Goal: Register for event/course

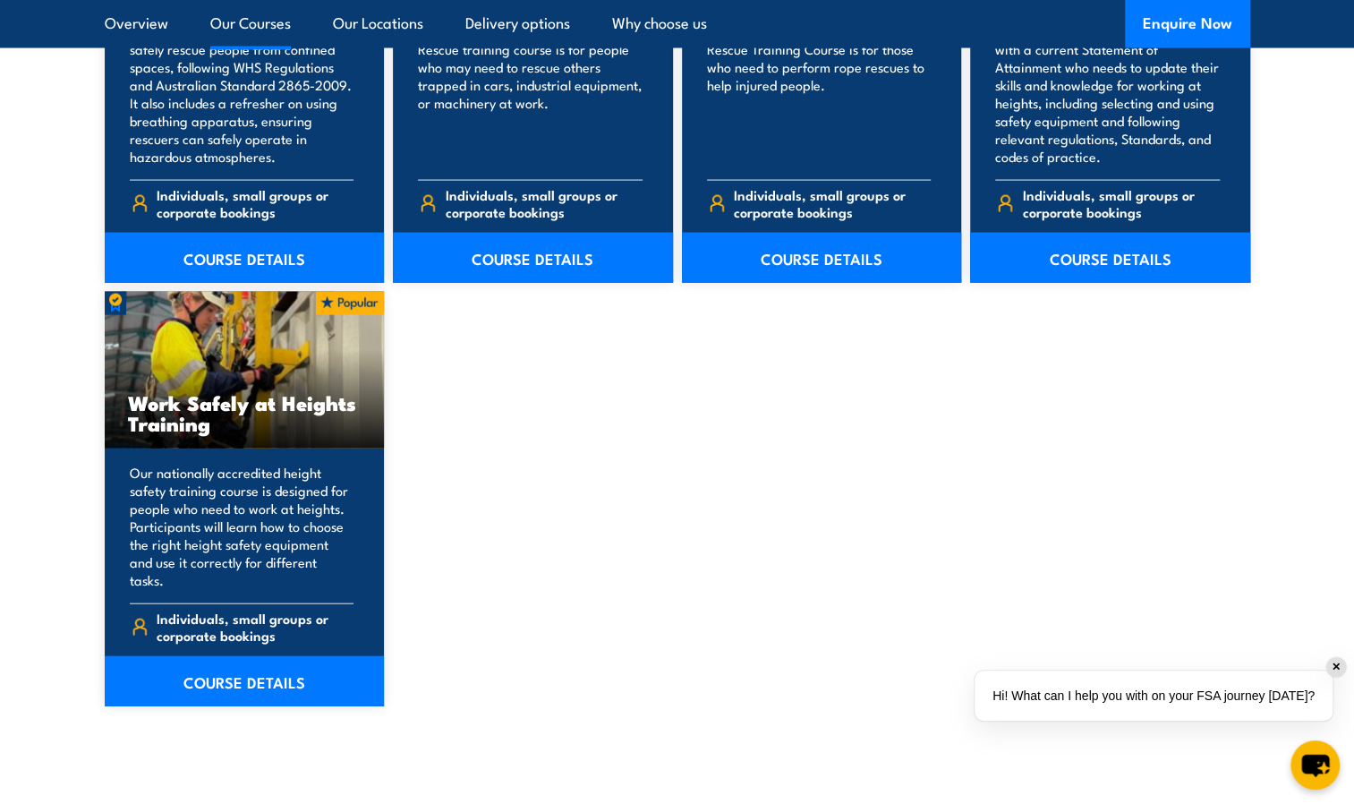
scroll to position [2237, 0]
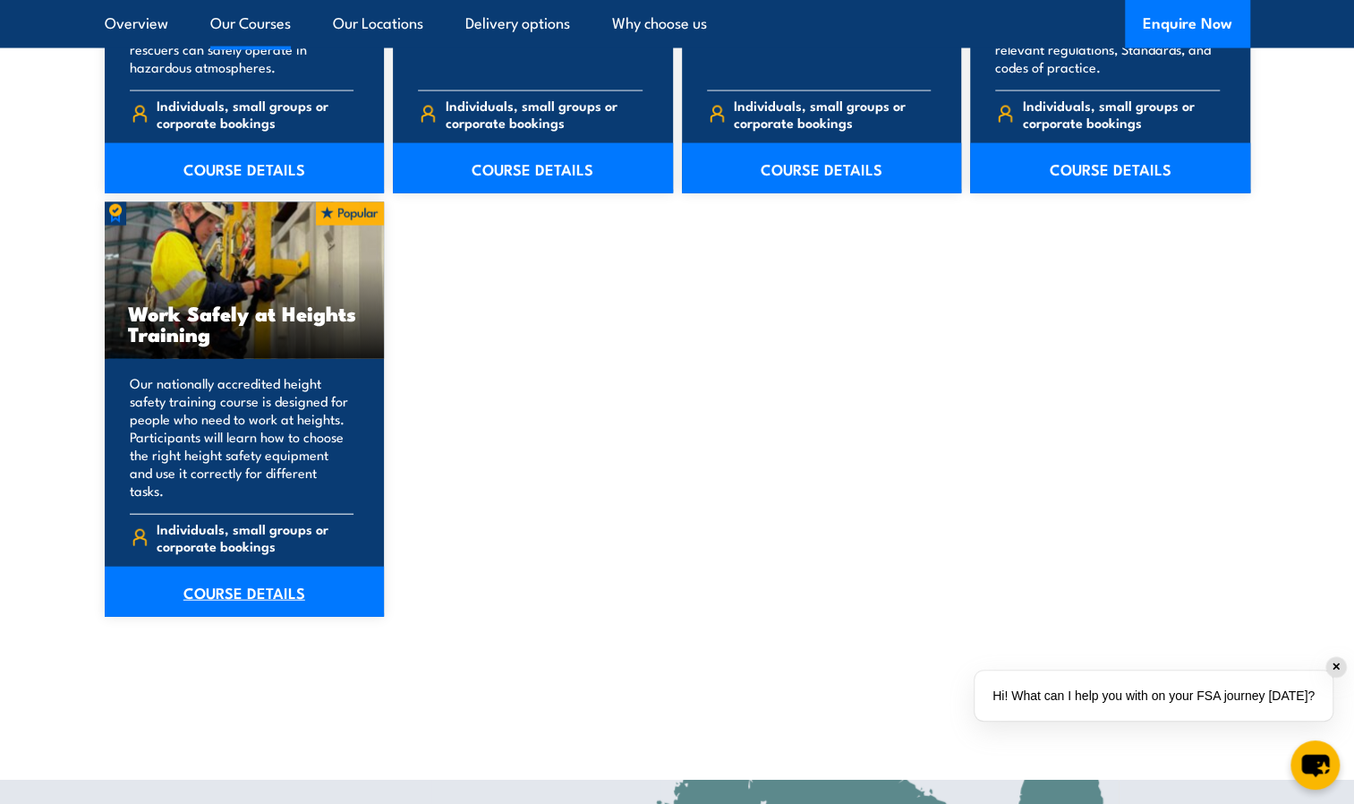
click at [198, 574] on link "COURSE DETAILS" at bounding box center [245, 591] width 280 height 50
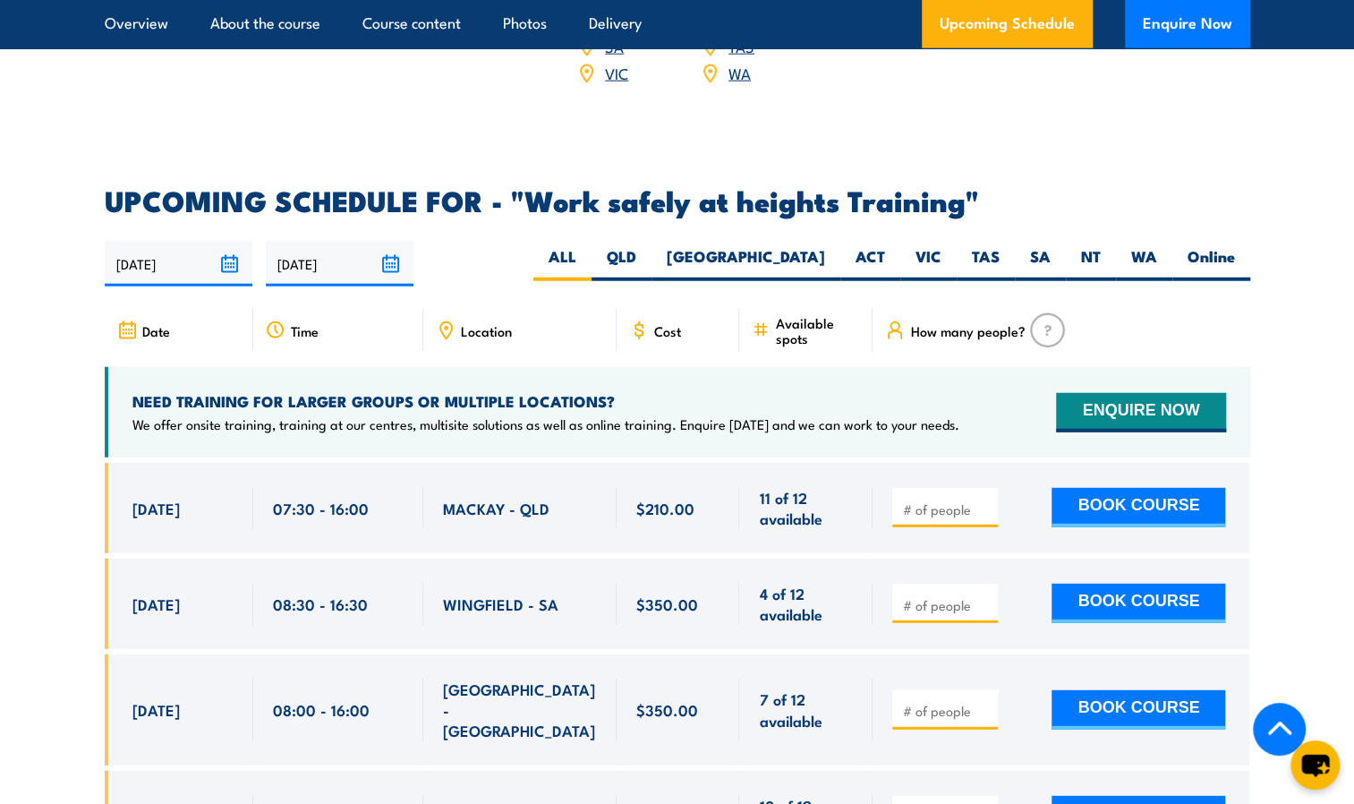
scroll to position [2684, 0]
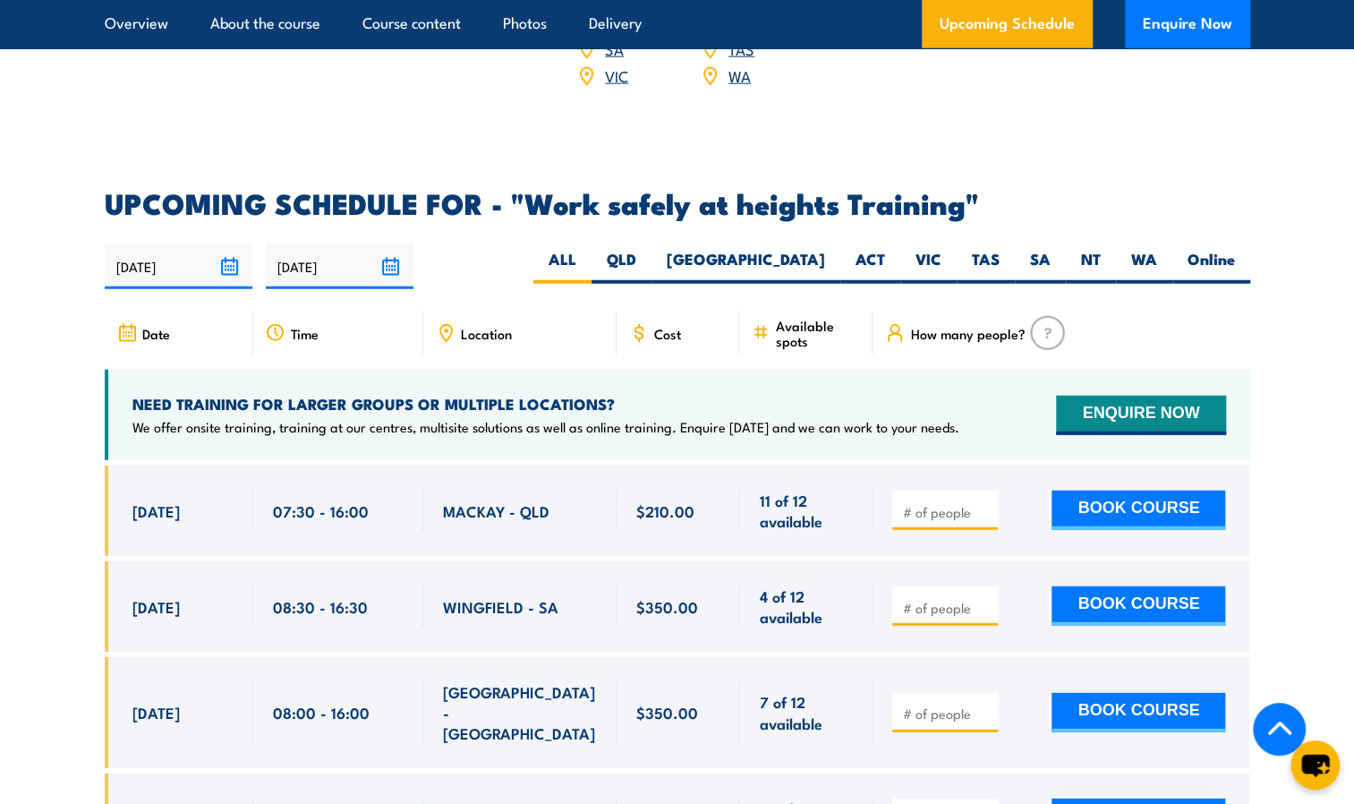
click at [189, 246] on input "[DATE]" at bounding box center [179, 266] width 148 height 46
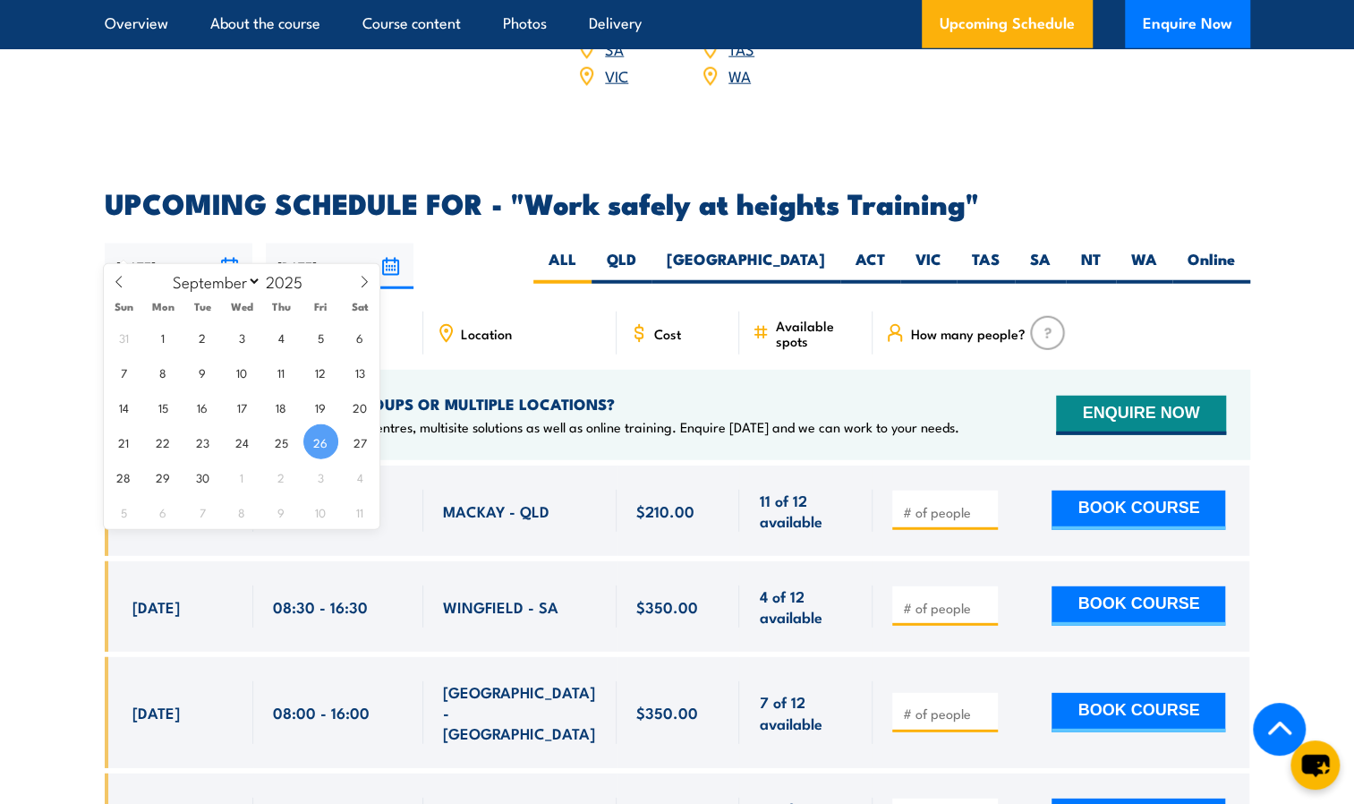
click at [320, 437] on span "26" at bounding box center [320, 441] width 35 height 35
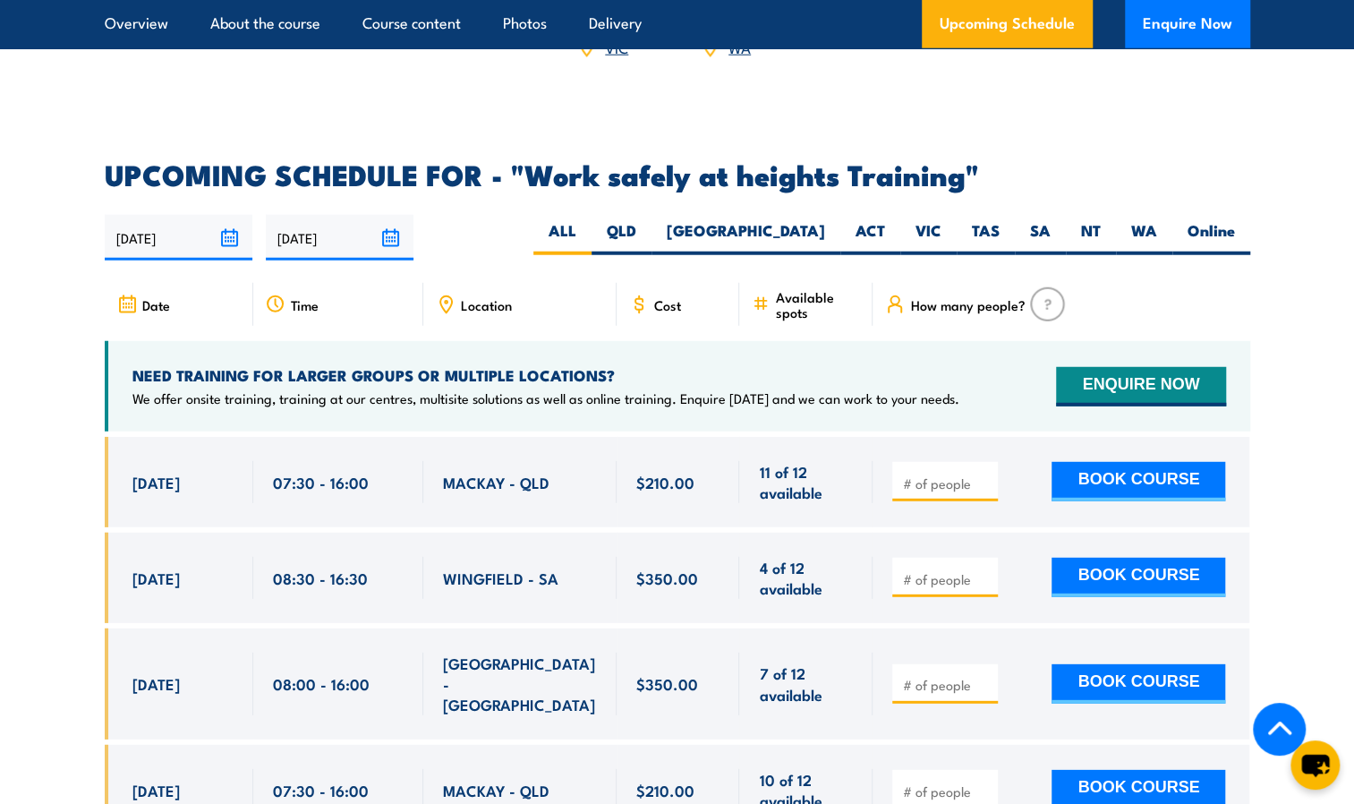
scroll to position [2505, 0]
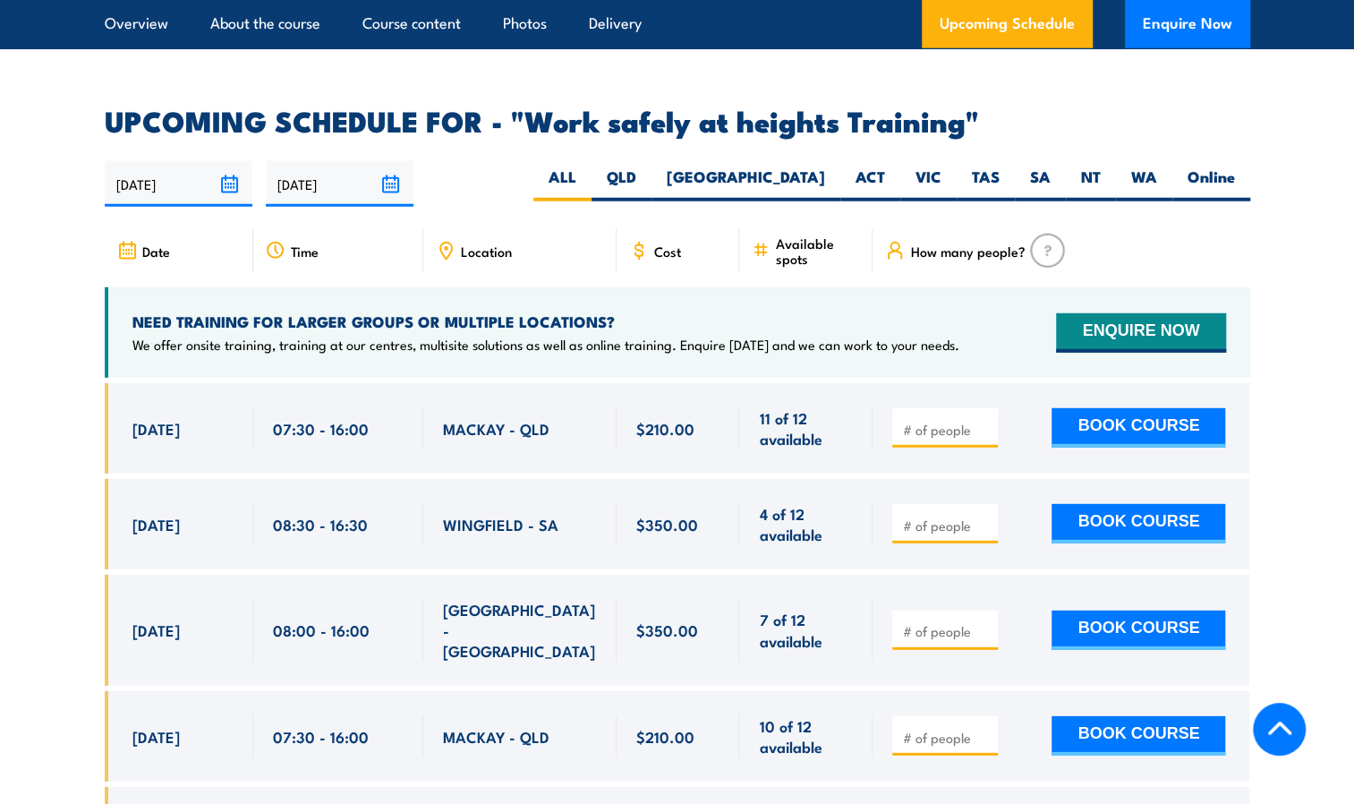
scroll to position [2847, 0]
